Goal: Find specific page/section: Find specific page/section

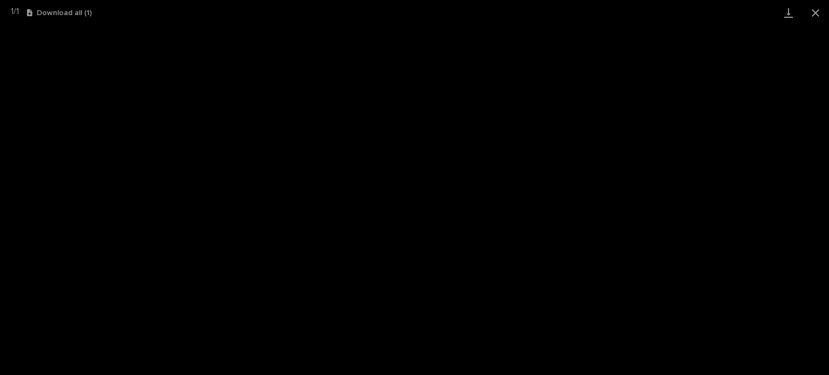
scroll to position [27, 0]
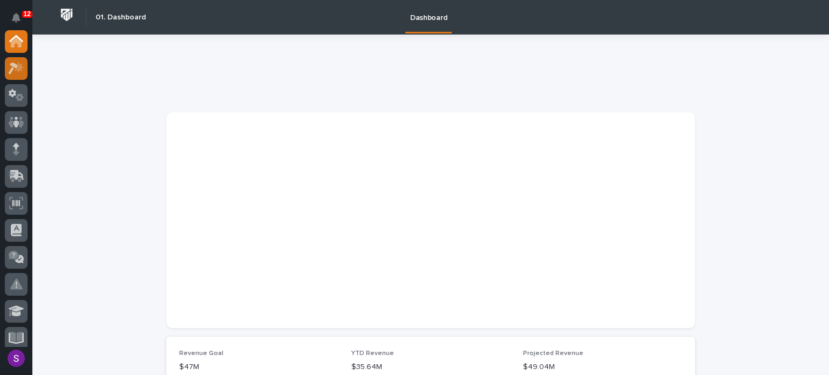
click at [22, 73] on icon at bounding box center [17, 68] width 16 height 12
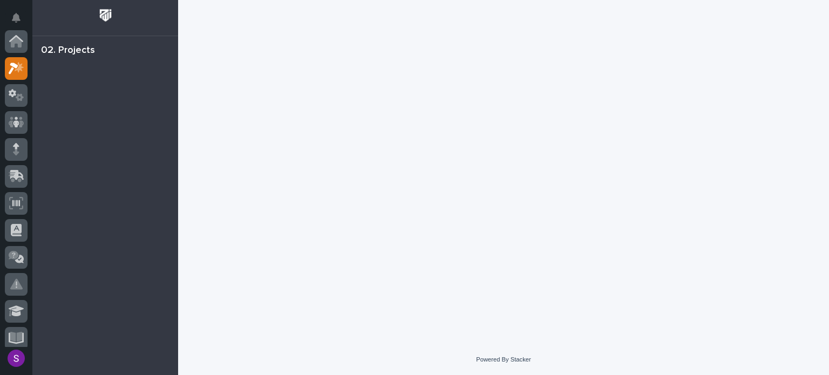
scroll to position [27, 0]
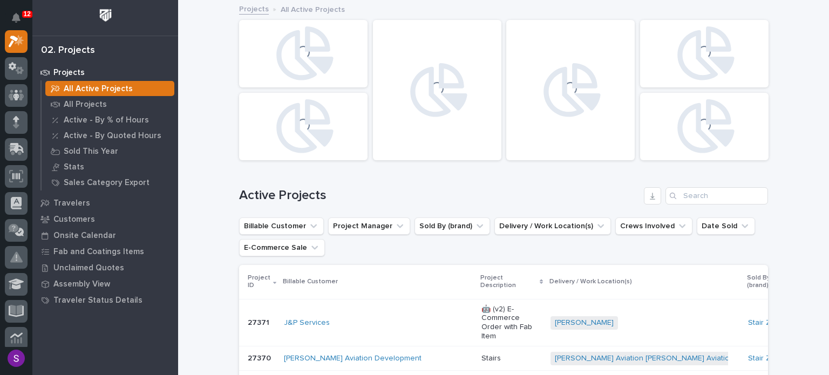
click at [678, 194] on div "Search" at bounding box center [673, 195] width 17 height 17
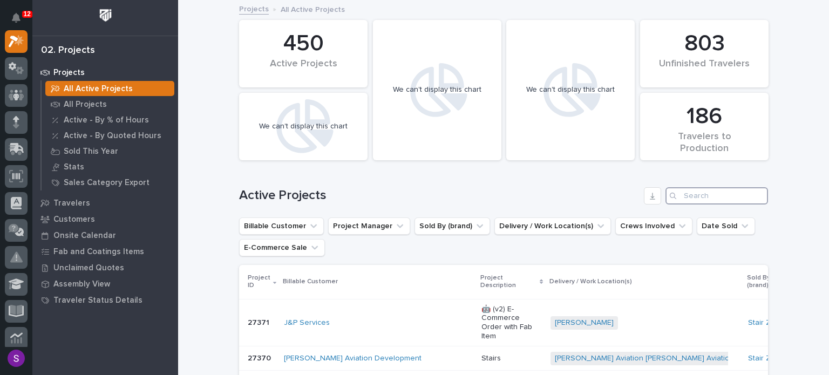
click at [689, 195] on input "Search" at bounding box center [716, 195] width 102 height 17
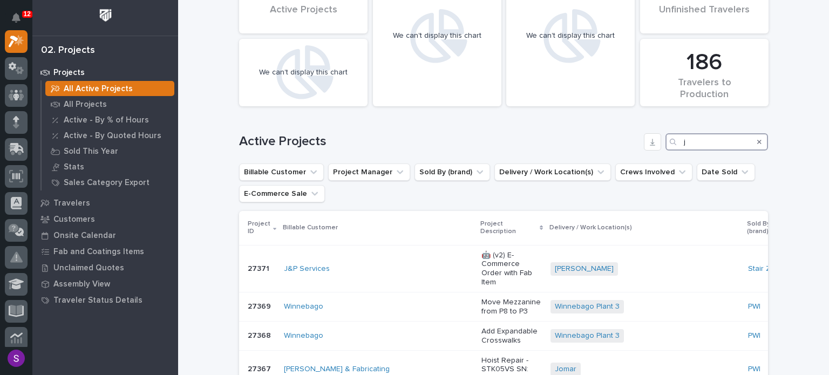
scroll to position [108, 0]
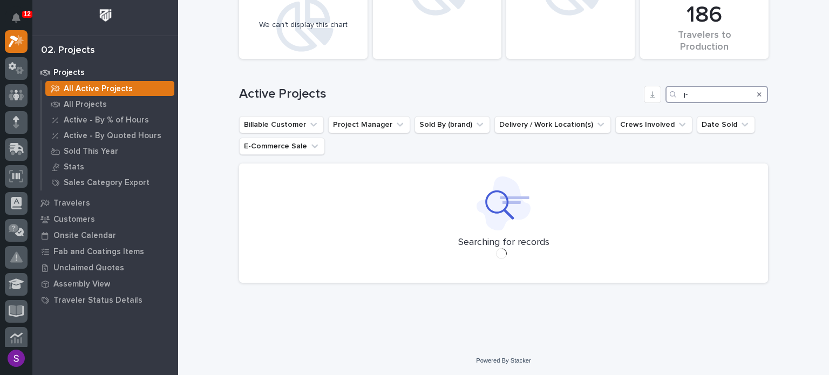
scroll to position [54, 0]
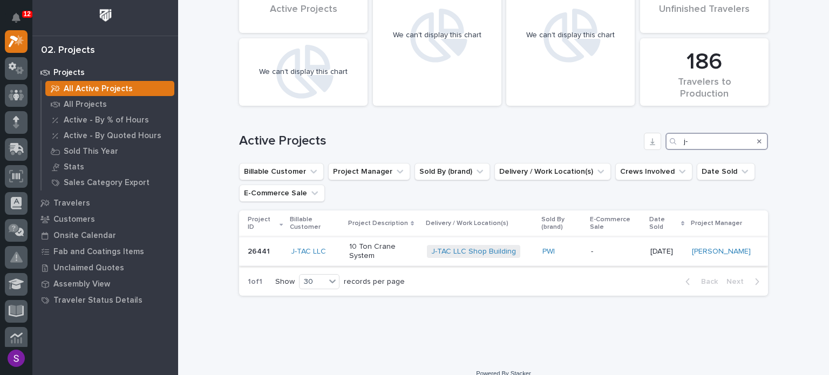
type input "j-"
click at [585, 237] on td "PWI" at bounding box center [562, 251] width 49 height 29
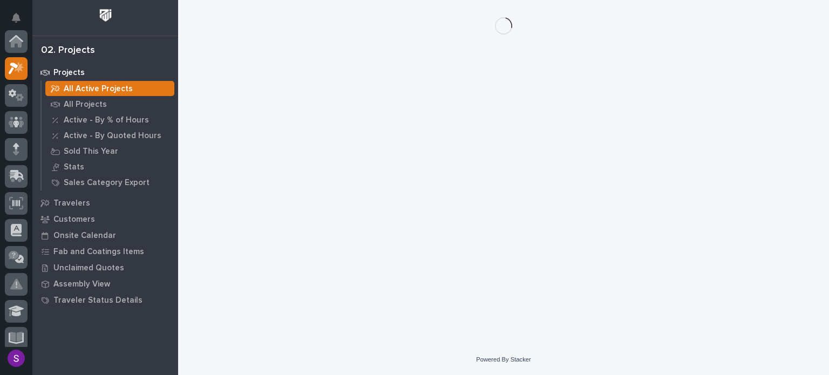
scroll to position [27, 0]
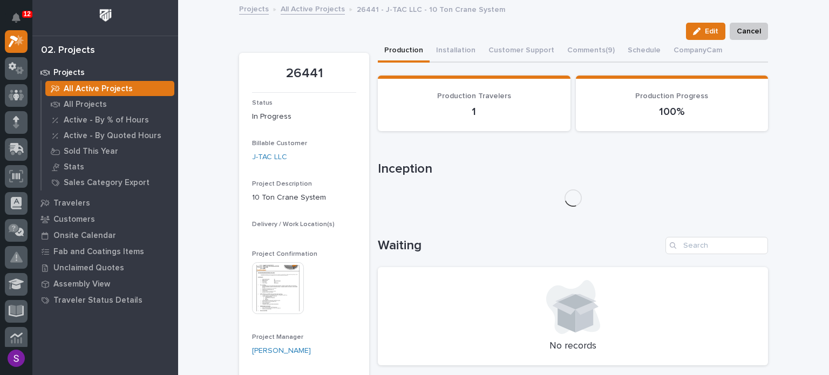
click at [274, 295] on img at bounding box center [278, 288] width 52 height 52
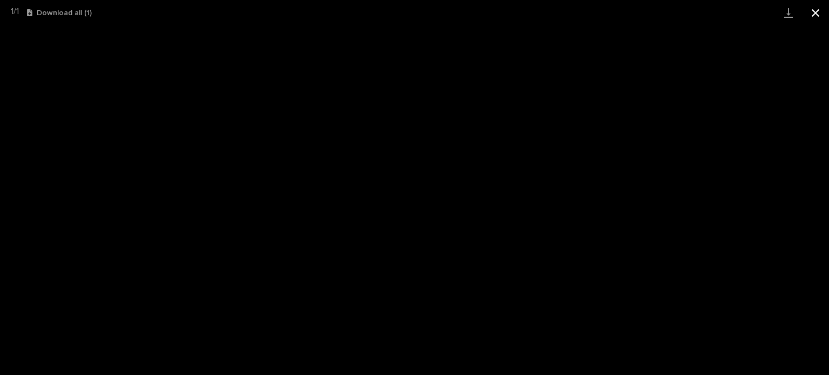
click at [824, 16] on button "Close gallery" at bounding box center [815, 12] width 27 height 25
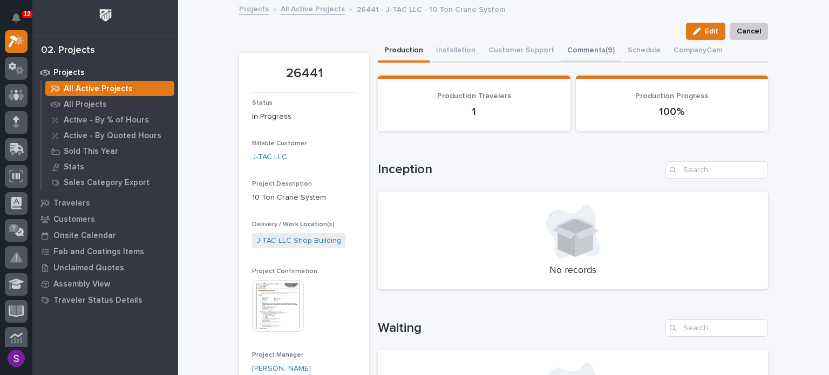
click at [569, 45] on button "Comments (9)" at bounding box center [590, 51] width 60 height 23
